Goal: Transaction & Acquisition: Book appointment/travel/reservation

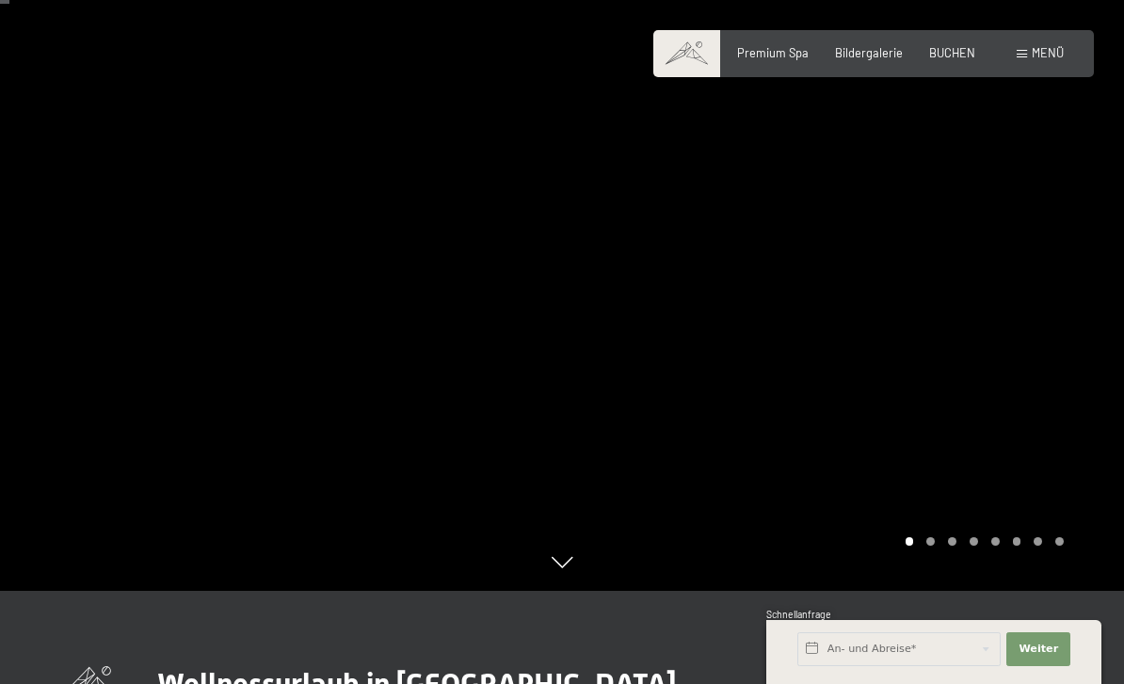
scroll to position [101, 0]
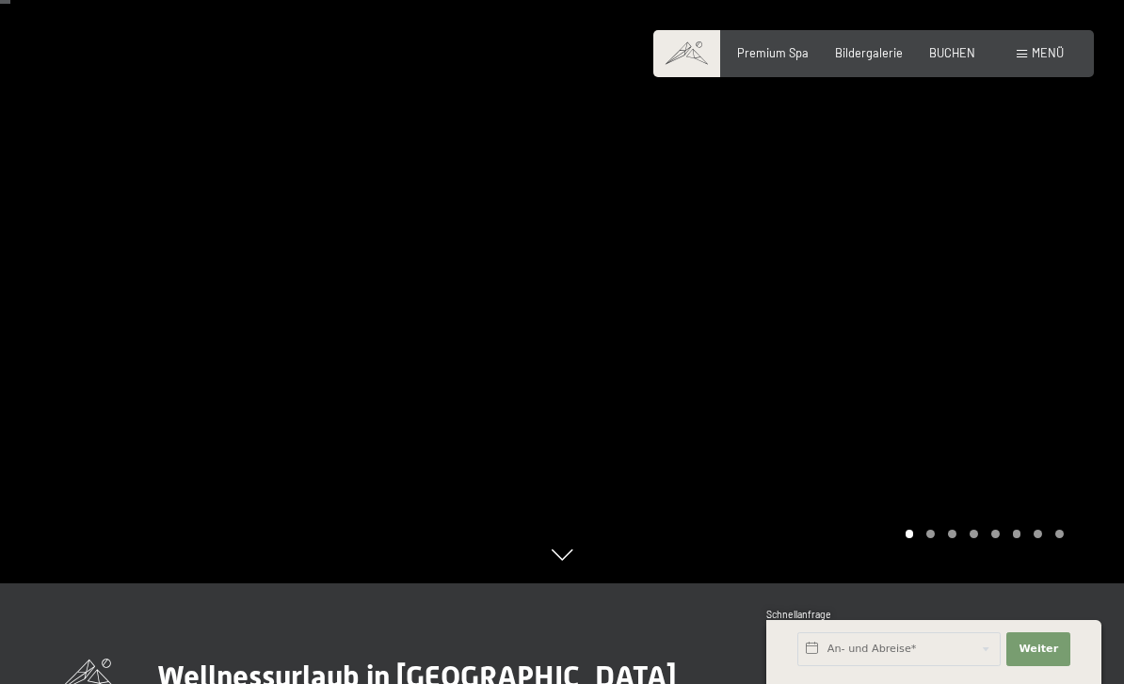
click at [869, 53] on span "Bildergalerie" at bounding box center [869, 52] width 68 height 15
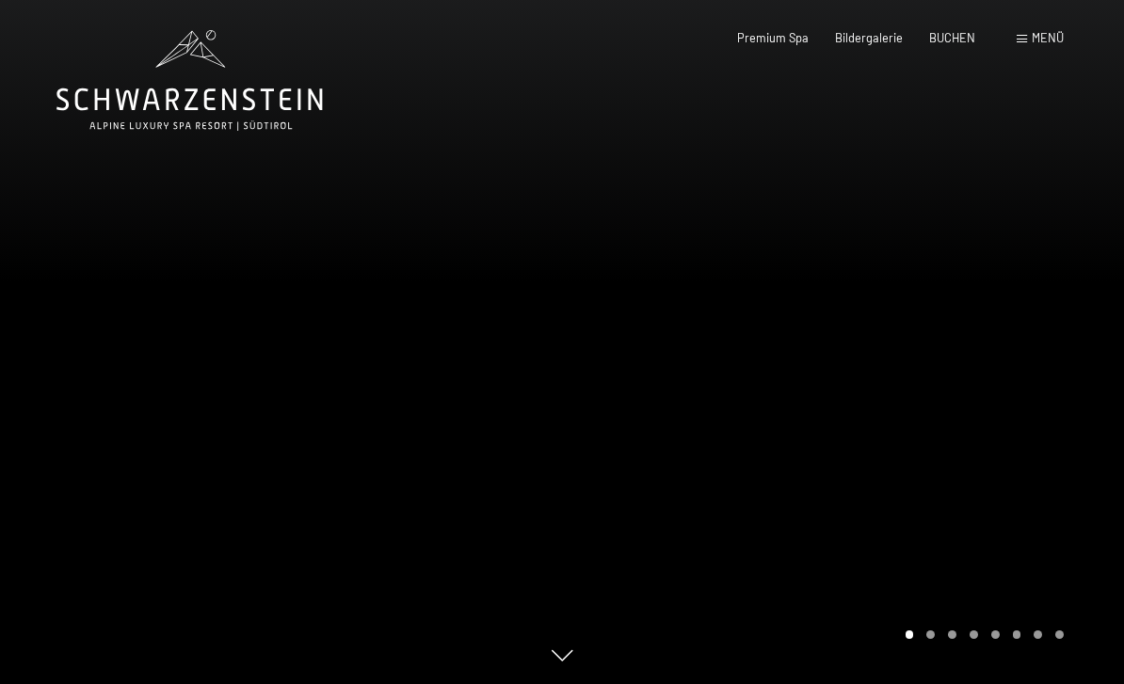
click at [263, 100] on icon at bounding box center [189, 80] width 266 height 101
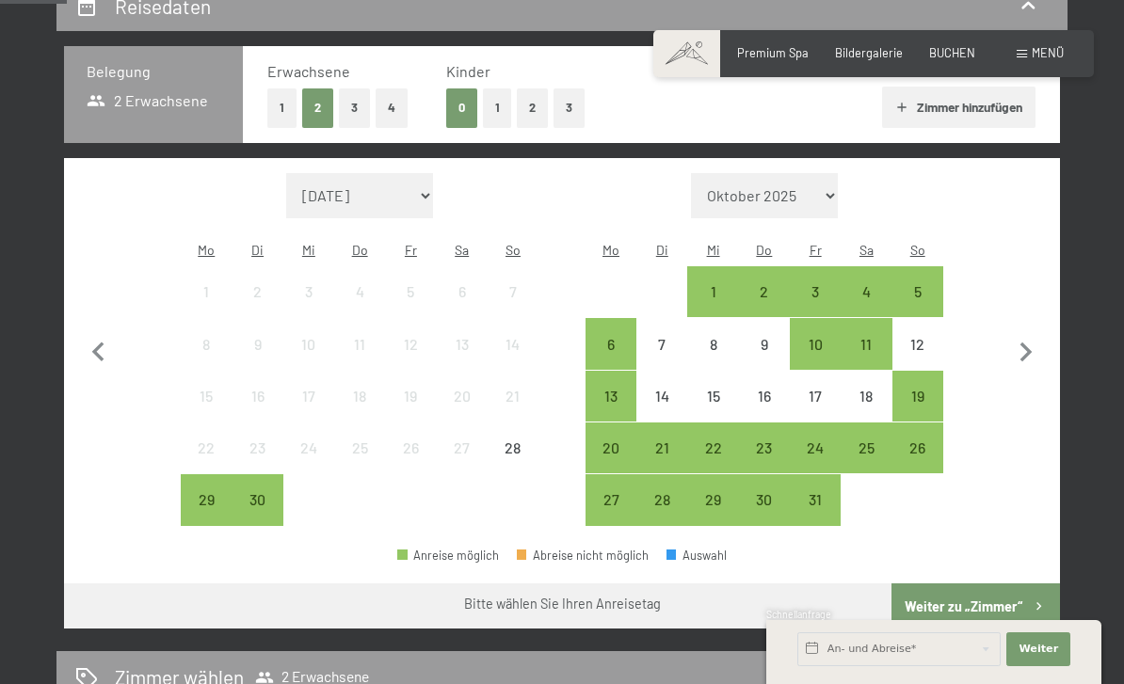
scroll to position [380, 0]
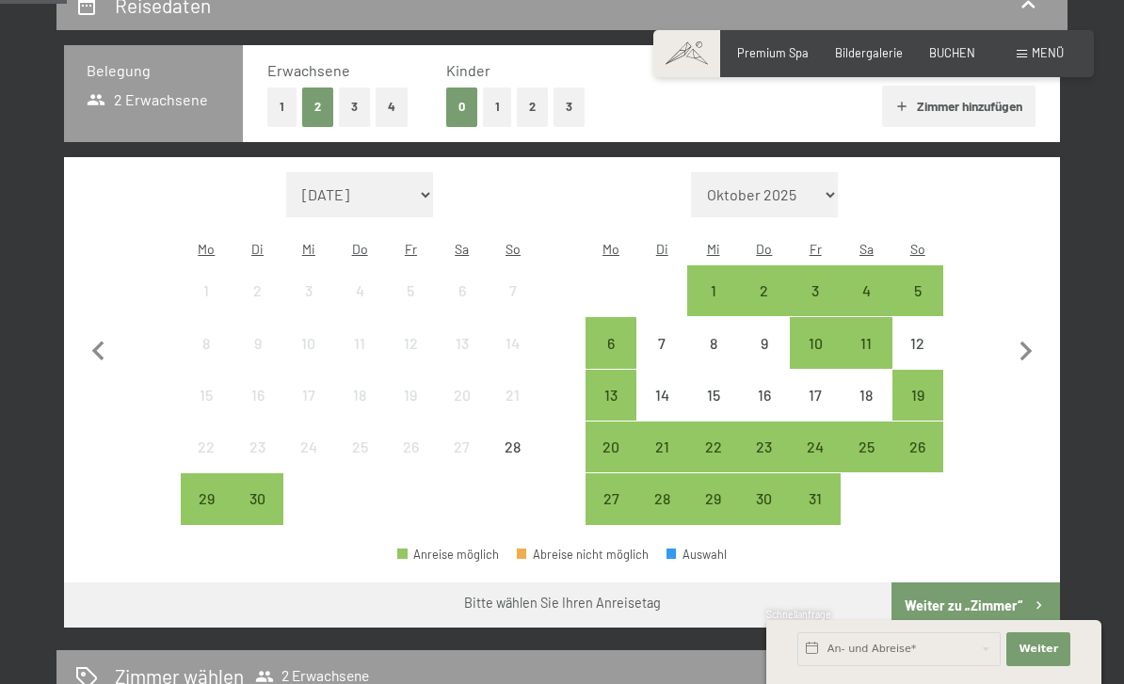
click at [815, 183] on select "Oktober 2025 November 2025 Dezember 2025 Januar 2026 Februar 2026 März 2026 Apr…" at bounding box center [764, 194] width 147 height 45
select select "2026-01-01"
select select "2026-02-01"
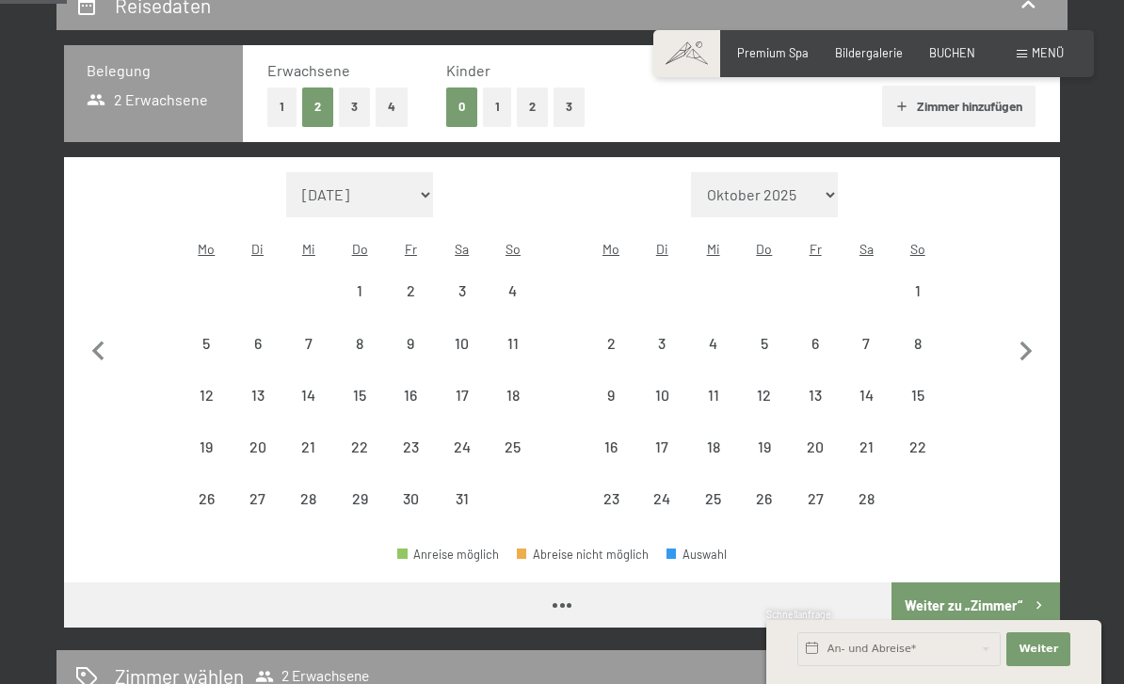
select select "2026-01-01"
select select "2026-02-01"
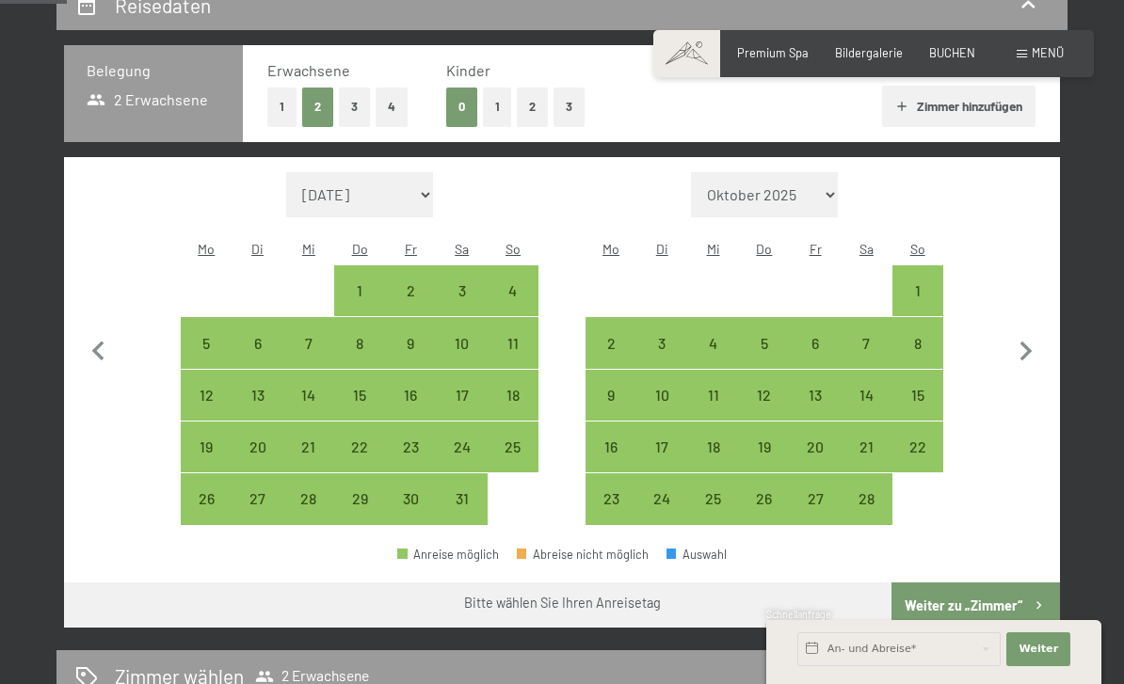
click at [908, 340] on div "8" at bounding box center [917, 359] width 47 height 47
select select "2026-01-01"
select select "2026-02-01"
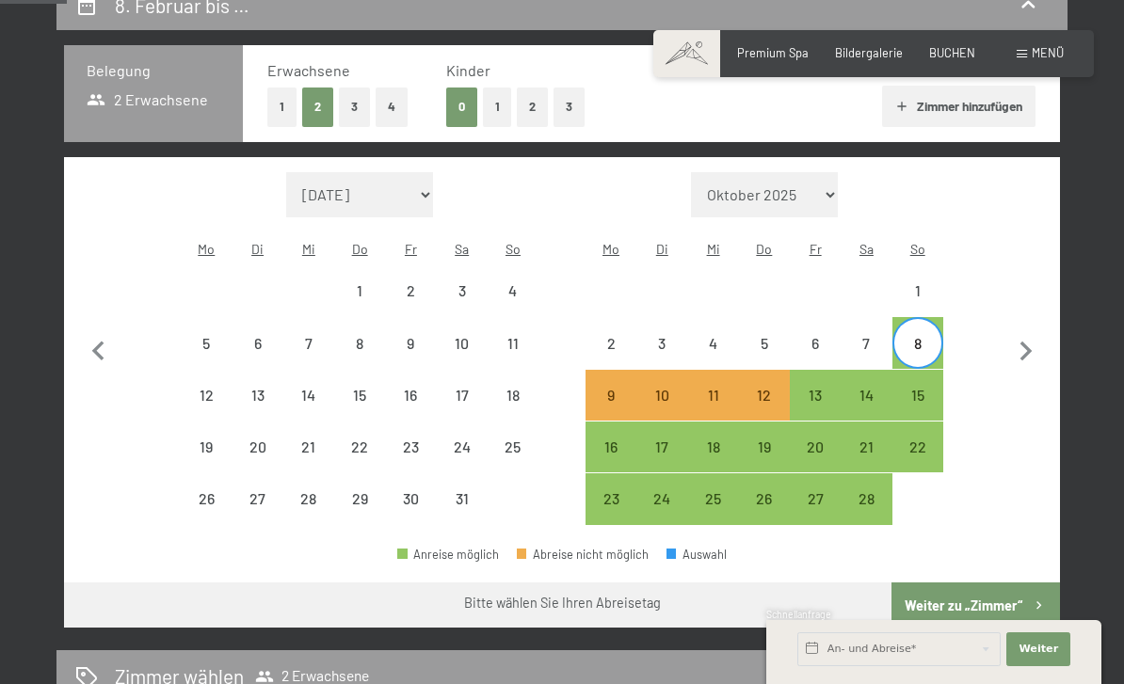
click at [928, 336] on div "8" at bounding box center [917, 359] width 47 height 47
select select "2026-01-01"
select select "2026-02-01"
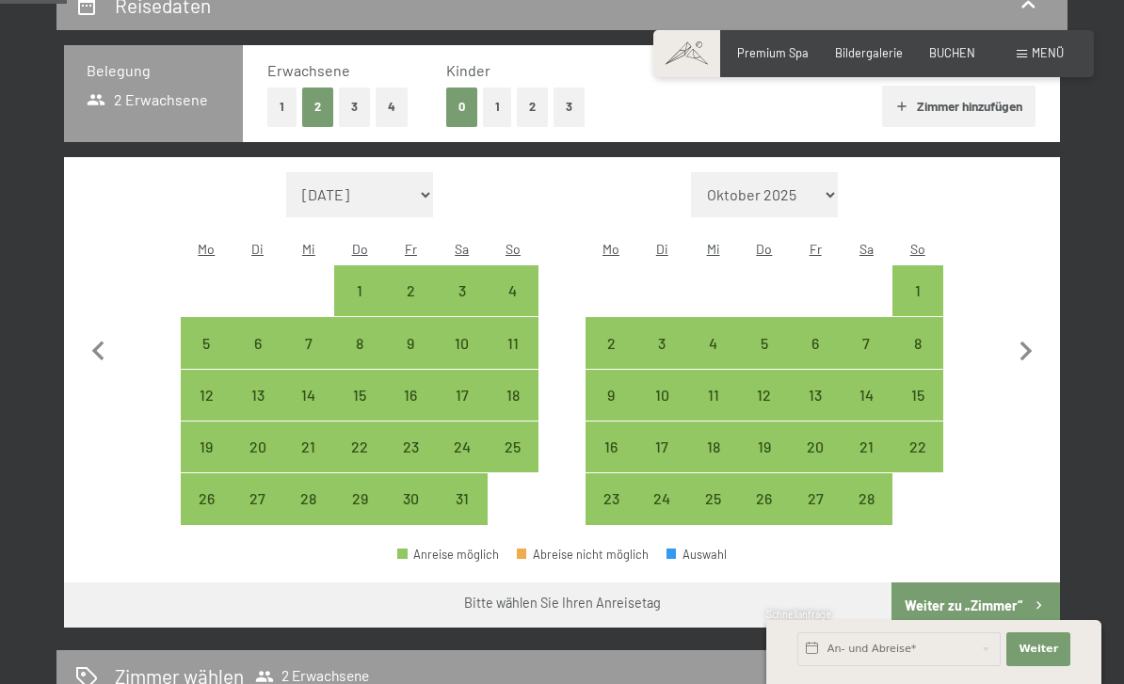
click at [727, 336] on div "4" at bounding box center [712, 359] width 47 height 47
select select "2026-01-01"
select select "2026-02-01"
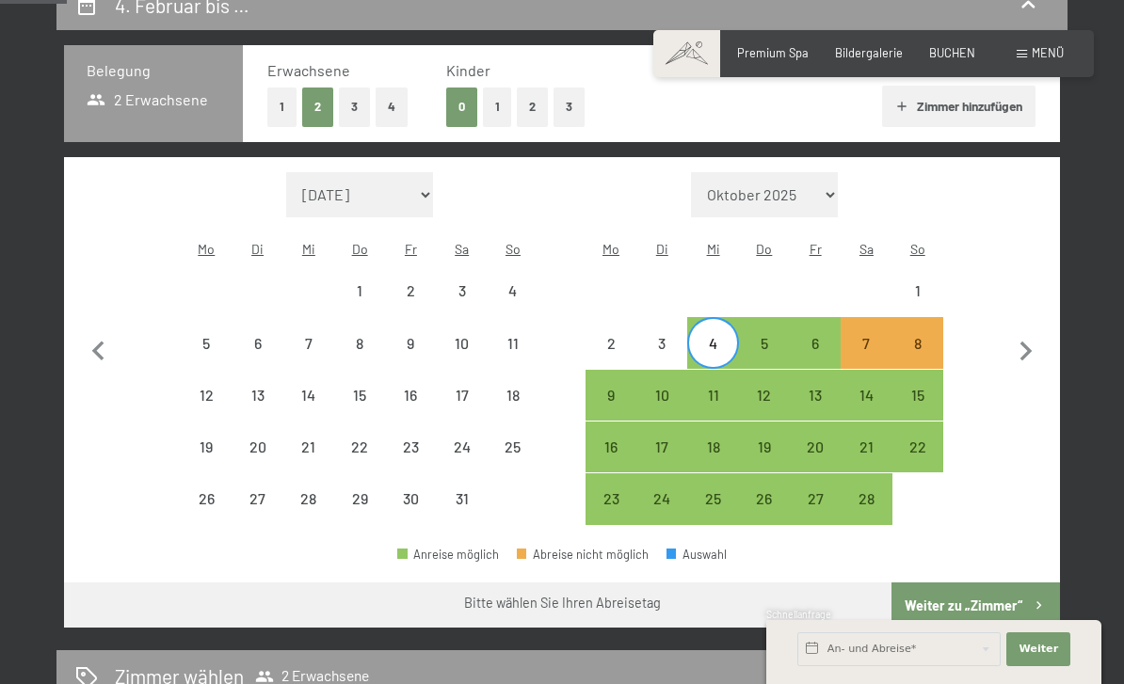
click at [592, 388] on div "9" at bounding box center [610, 411] width 47 height 47
select select "2026-01-01"
select select "2026-02-01"
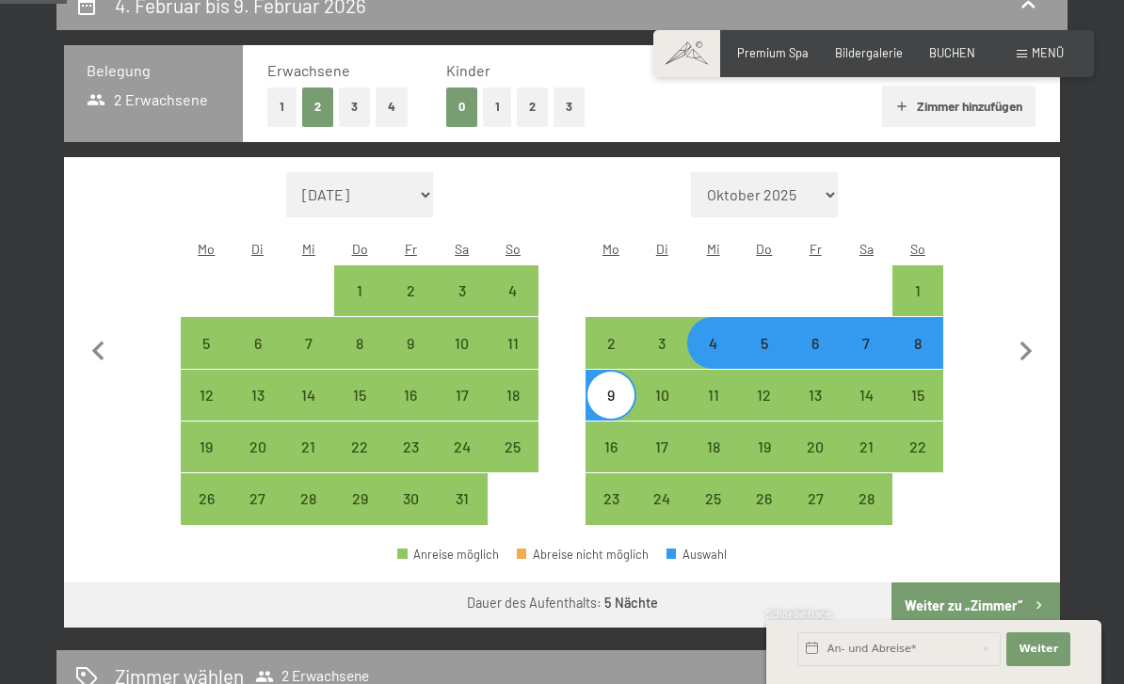
click at [966, 596] on button "Weiter zu „Zimmer“" at bounding box center [975, 605] width 169 height 45
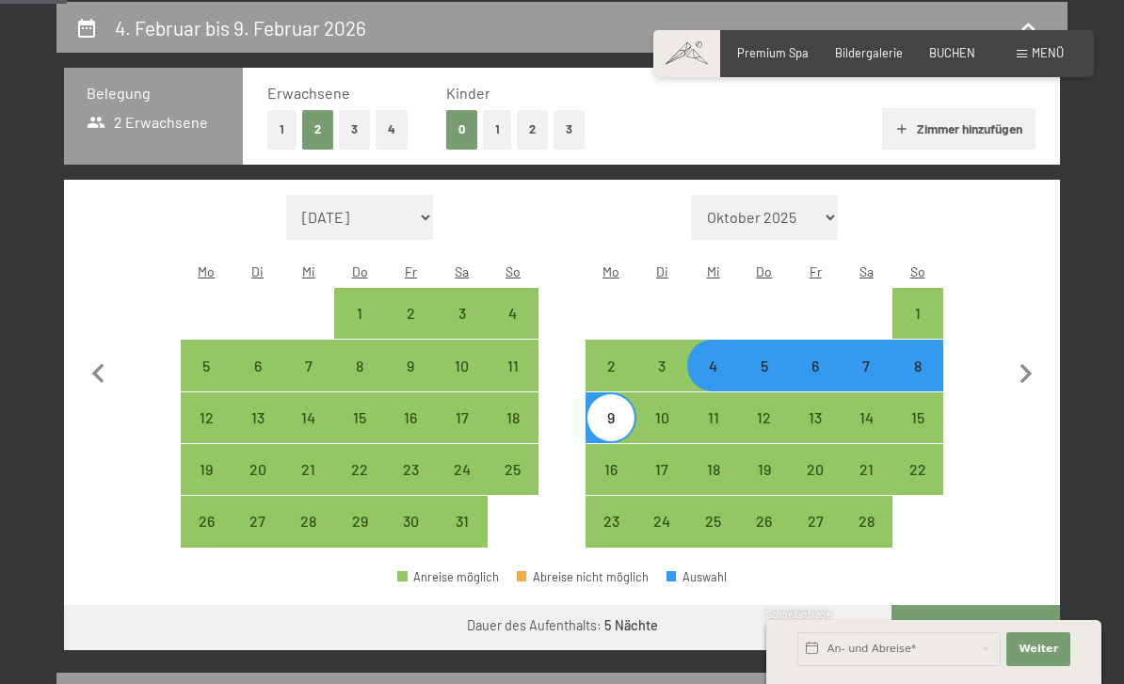
select select "2026-01-01"
select select "2026-02-01"
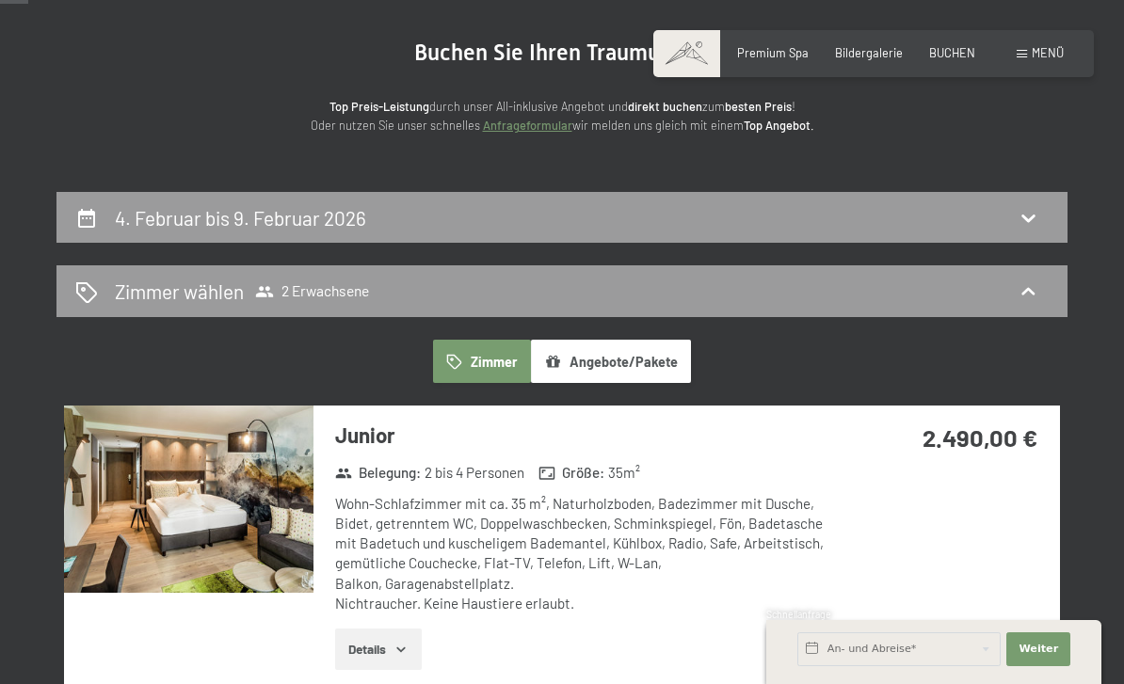
scroll to position [170, 0]
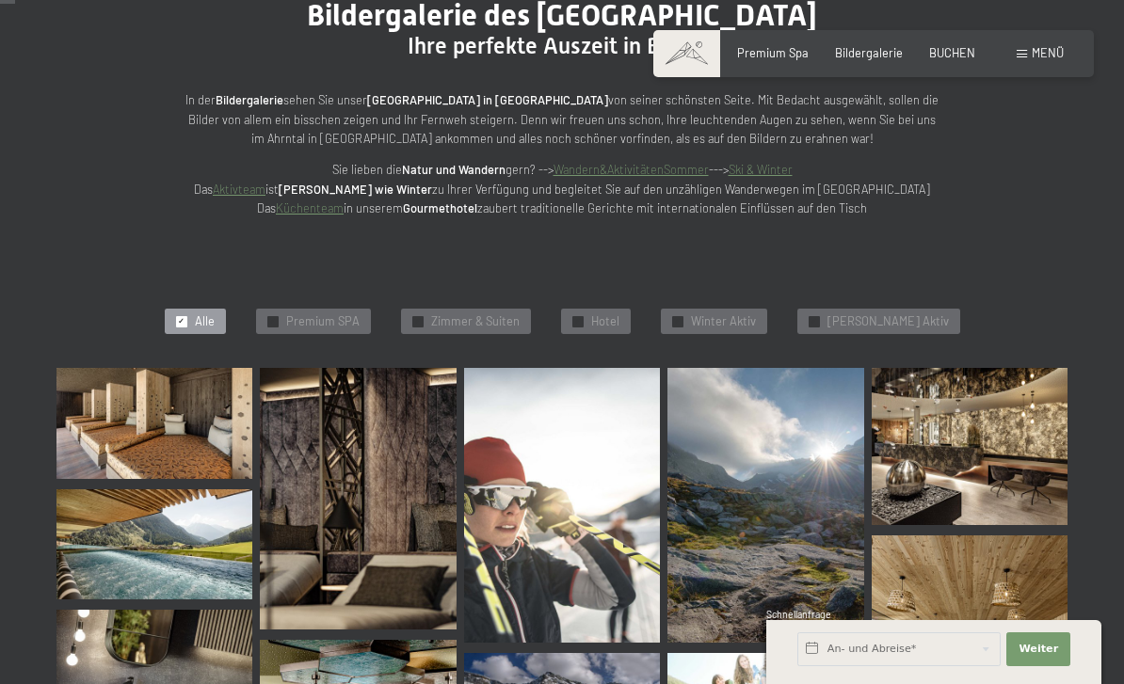
click at [149, 424] on img at bounding box center [154, 423] width 196 height 110
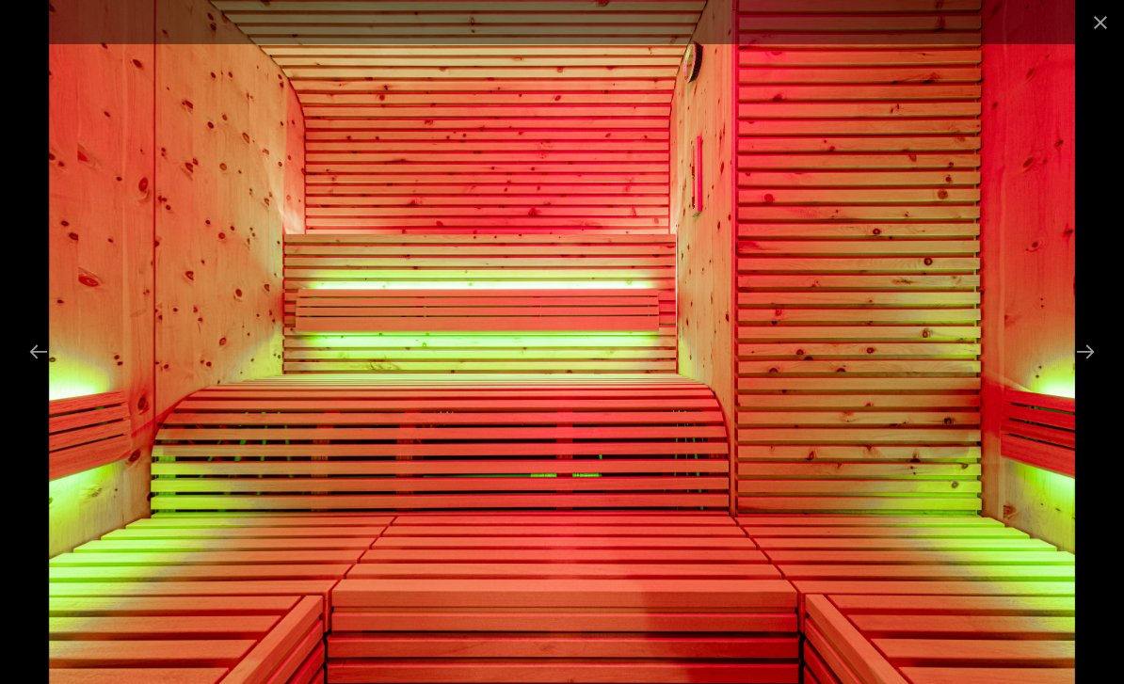
click at [1093, 31] on button "Close gallery" at bounding box center [1100, 22] width 47 height 44
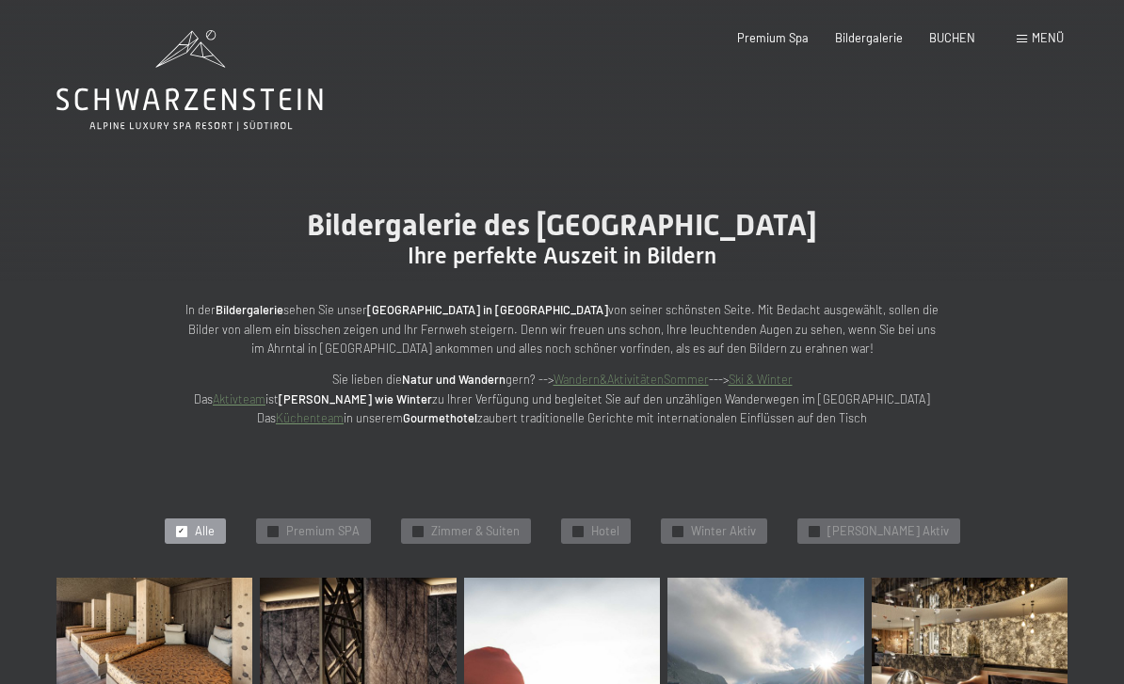
click at [201, 72] on icon at bounding box center [189, 80] width 266 height 101
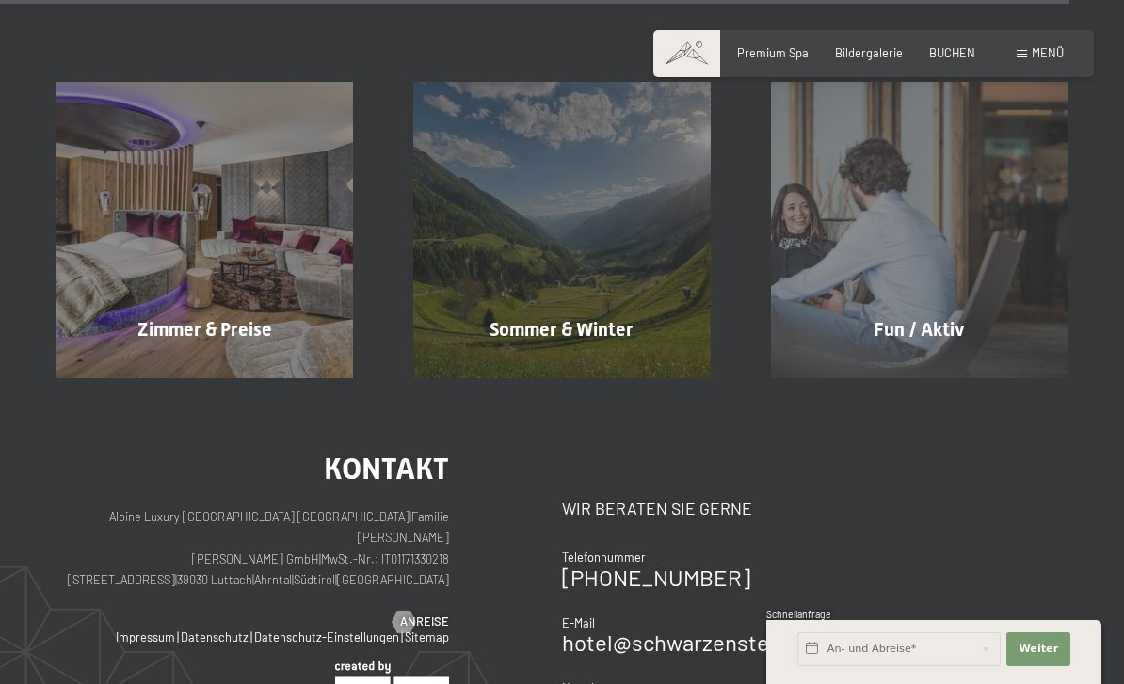
scroll to position [6502, 0]
click at [412, 406] on span "Einwilligung Marketing*" at bounding box center [456, 396] width 155 height 19
click at [370, 406] on input "Einwilligung Marketing*" at bounding box center [360, 396] width 19 height 19
checkbox input "false"
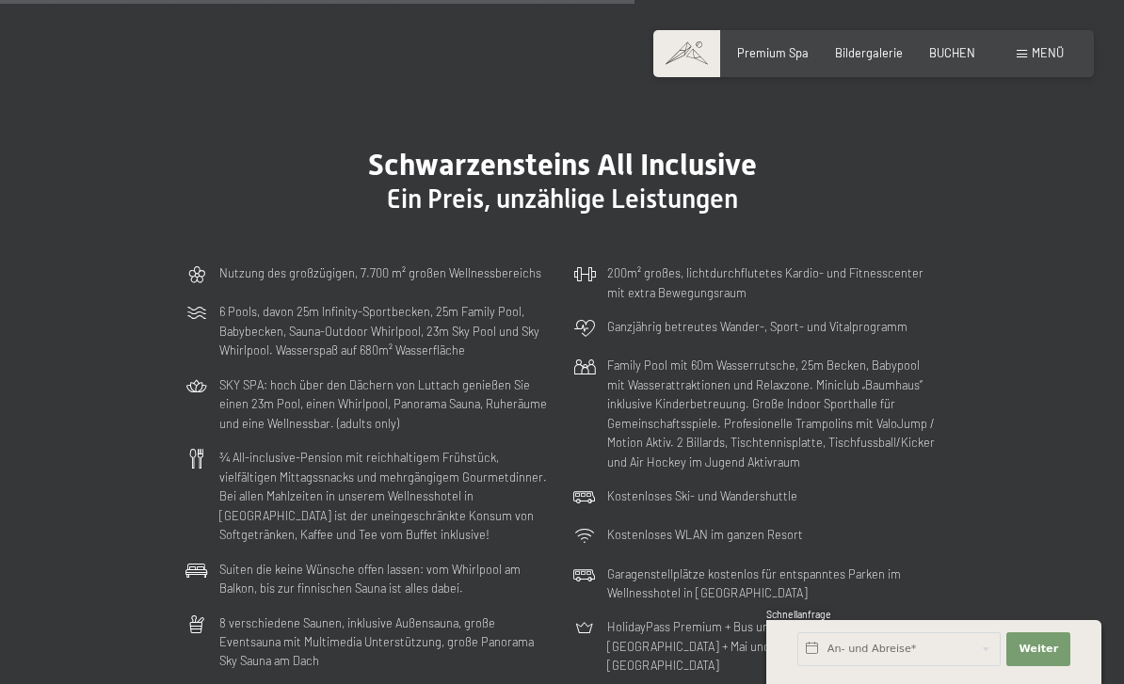
scroll to position [3892, 0]
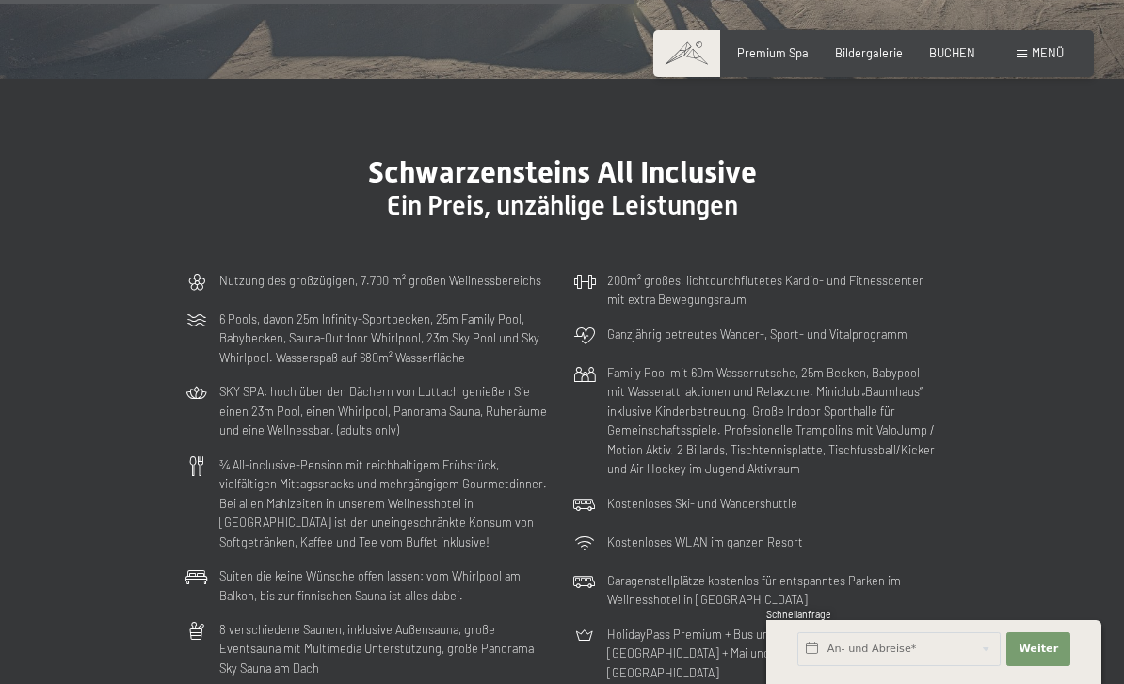
click at [1047, 56] on span "Menü" at bounding box center [1048, 52] width 32 height 15
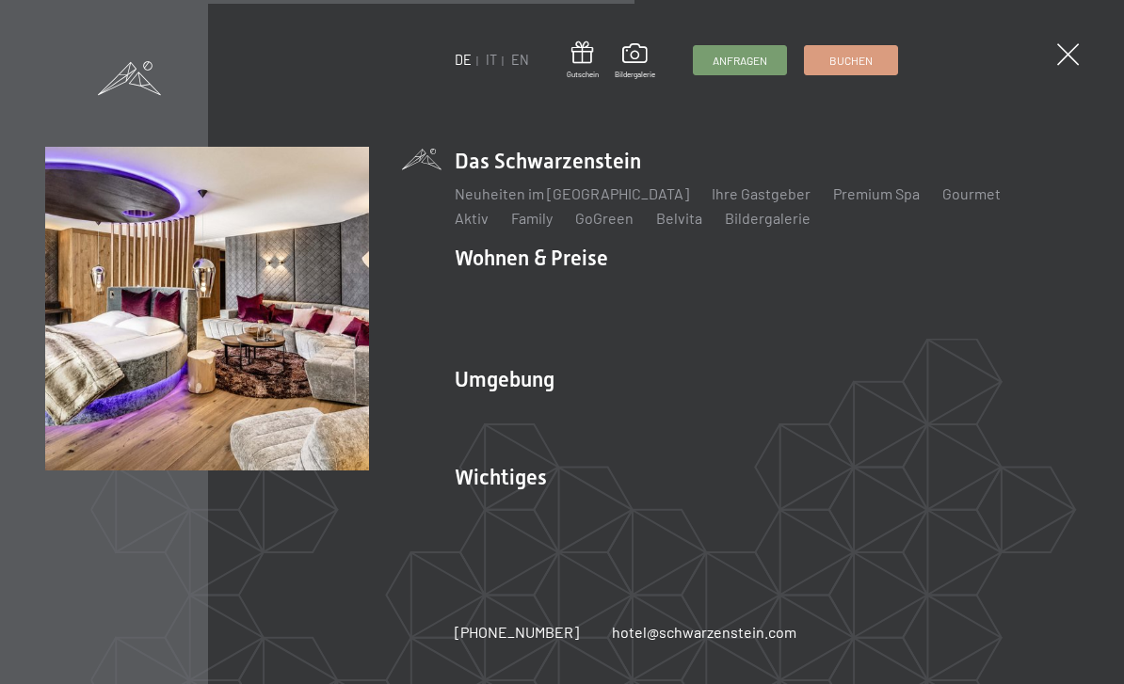
click at [702, 618] on div "DE IT EN Gutschein Bildergalerie Anfragen Buchen DE IT EN Das Schwarzenstein Ne…" at bounding box center [562, 342] width 1124 height 684
click at [725, 625] on link "hotel@ no-spam. schwarzenstein. no-spam. com" at bounding box center [704, 632] width 185 height 21
